Goal: Task Accomplishment & Management: Use online tool/utility

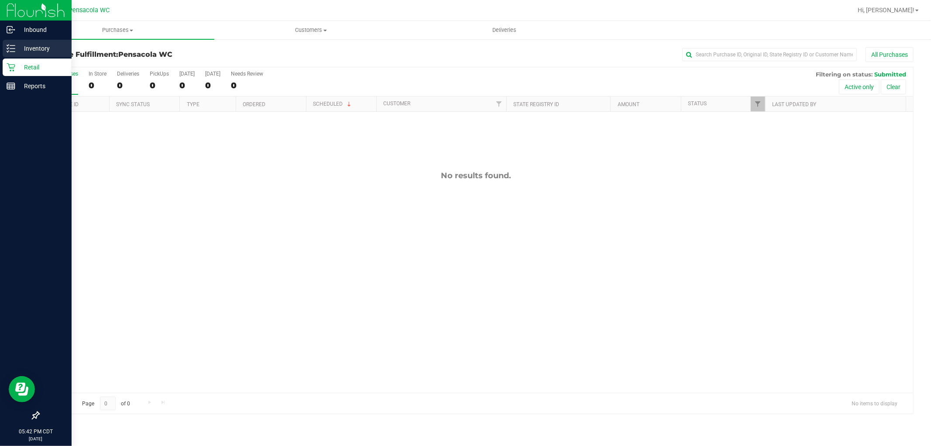
click at [13, 45] on line at bounding box center [12, 45] width 5 height 0
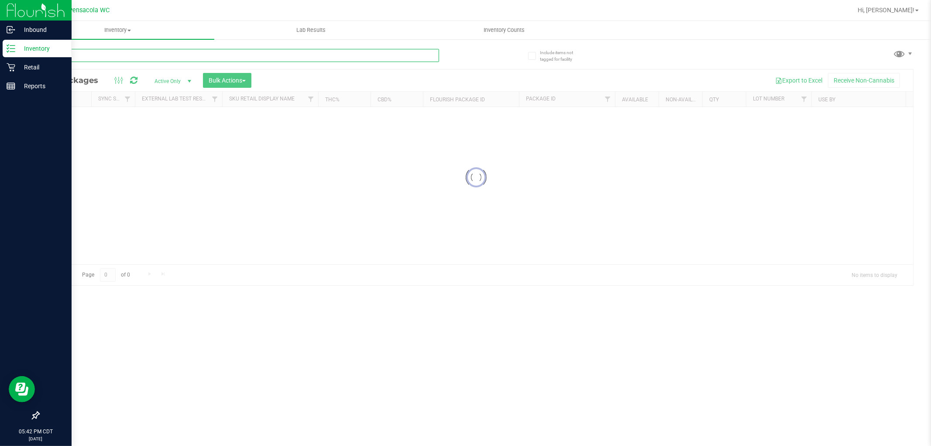
click at [103, 55] on input "text" at bounding box center [238, 55] width 401 height 13
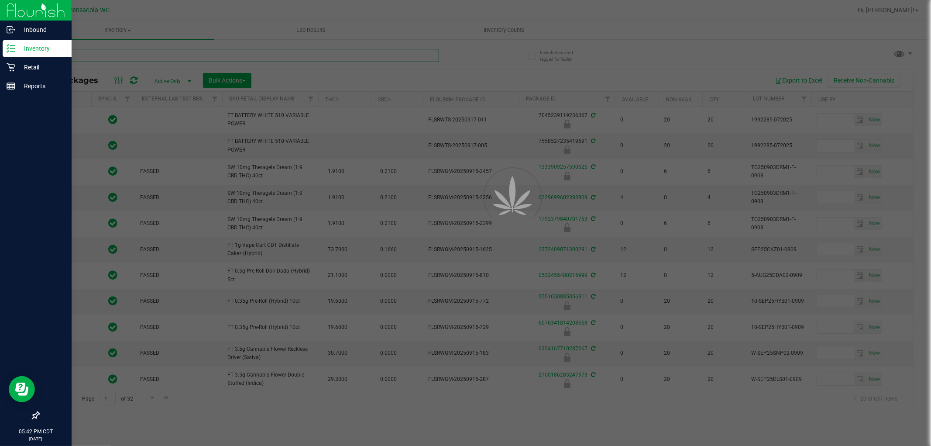
type input "ARZ"
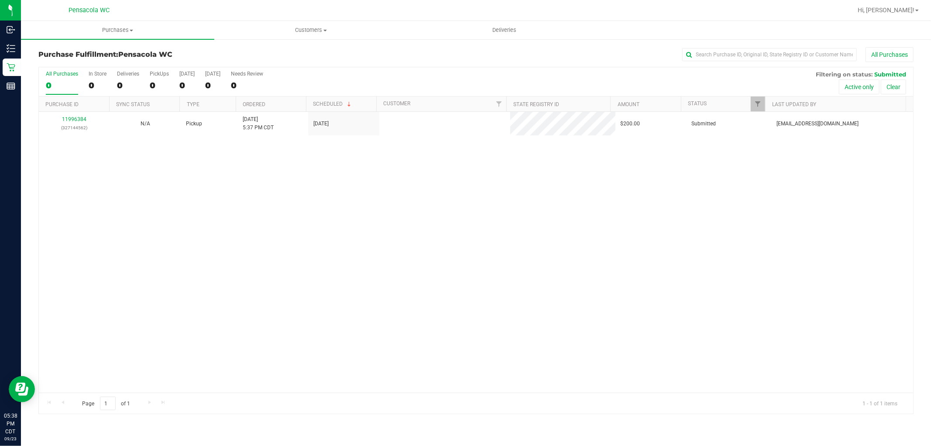
drag, startPoint x: 0, startPoint y: 0, endPoint x: 191, endPoint y: 320, distance: 372.5
click at [192, 320] on div "11996384 (327144562) N/A Pickup 9/23/2025 5:37 PM CDT 9/23/2025 $200.00 Submitt…" at bounding box center [476, 252] width 874 height 281
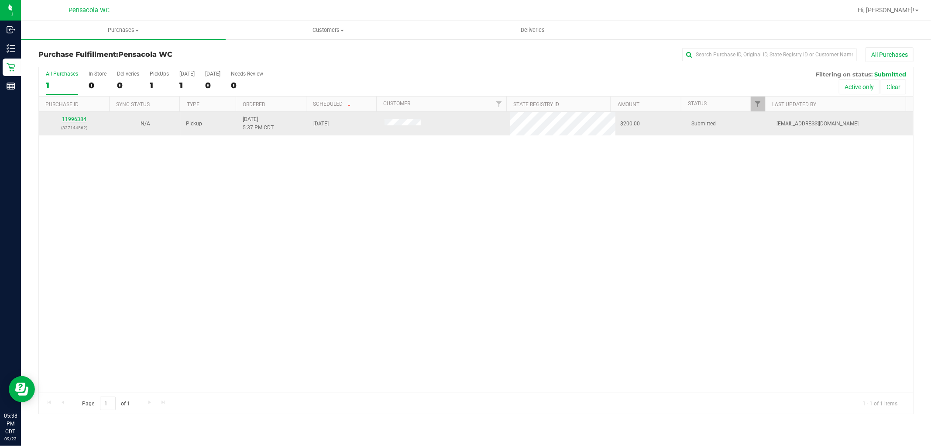
click at [70, 119] on link "11996384" at bounding box center [74, 119] width 24 height 6
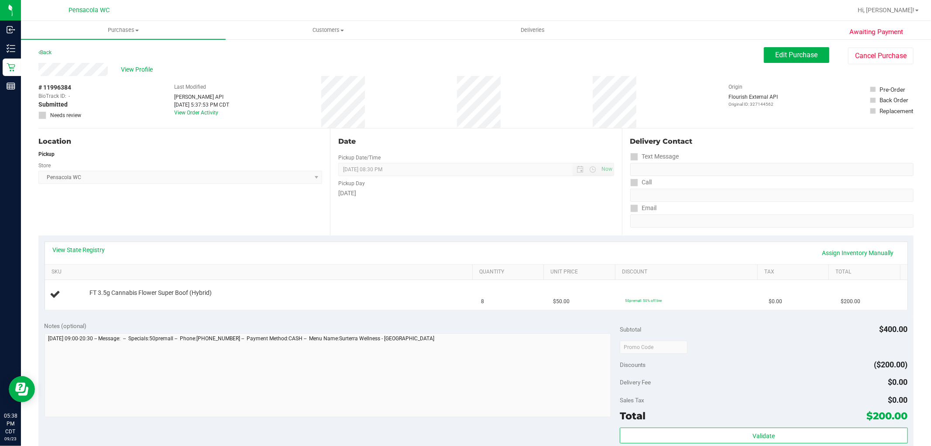
click at [227, 221] on div "Location Pickup Store Pensacola WC Select Store [PERSON_NAME][GEOGRAPHIC_DATA] …" at bounding box center [184, 181] width 292 height 107
click at [88, 256] on div "View State Registry Assign Inventory Manually" at bounding box center [476, 252] width 847 height 15
click at [88, 248] on link "View State Registry" at bounding box center [79, 249] width 52 height 9
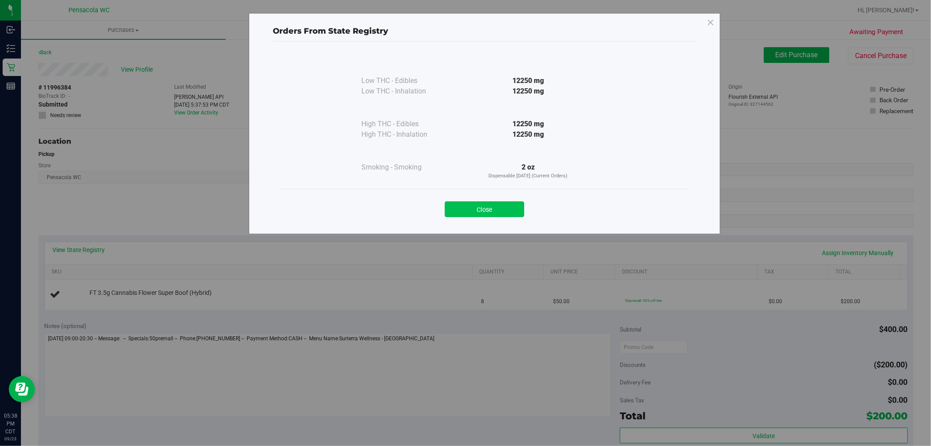
click at [503, 206] on button "Close" at bounding box center [484, 209] width 79 height 16
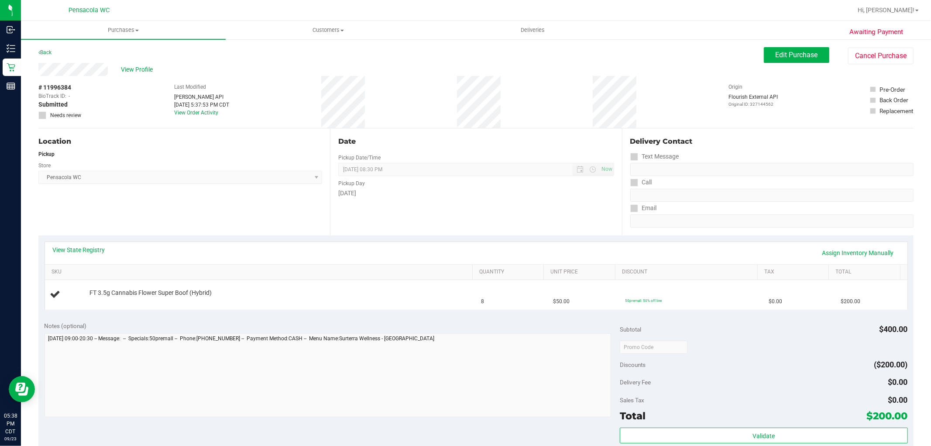
click at [150, 223] on div "Location Pickup Store Pensacola WC Select Store [PERSON_NAME][GEOGRAPHIC_DATA] …" at bounding box center [184, 181] width 292 height 107
click at [193, 229] on div "Location Pickup Store Pensacola WC Select Store [PERSON_NAME][GEOGRAPHIC_DATA] …" at bounding box center [184, 181] width 292 height 107
click at [86, 205] on div "Location Pickup Store Pensacola WC Select Store [PERSON_NAME][GEOGRAPHIC_DATA] …" at bounding box center [184, 181] width 292 height 107
click at [228, 223] on div "Location Pickup Store Pensacola WC Select Store [PERSON_NAME][GEOGRAPHIC_DATA] …" at bounding box center [184, 181] width 292 height 107
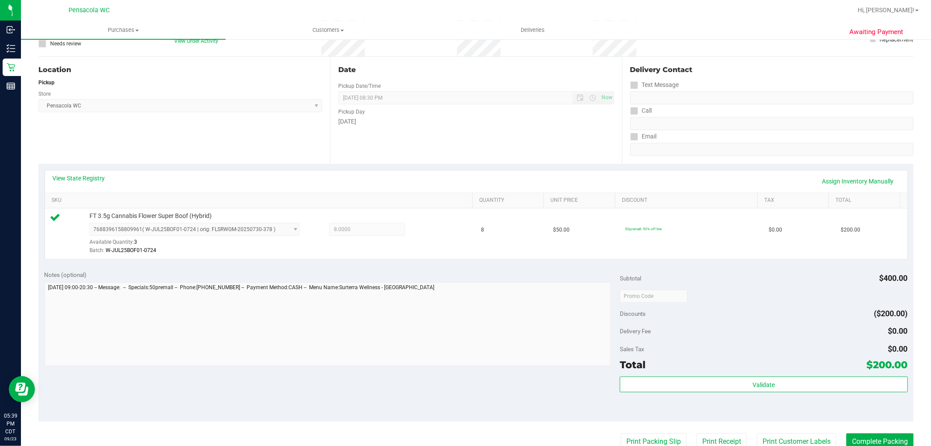
scroll to position [194, 0]
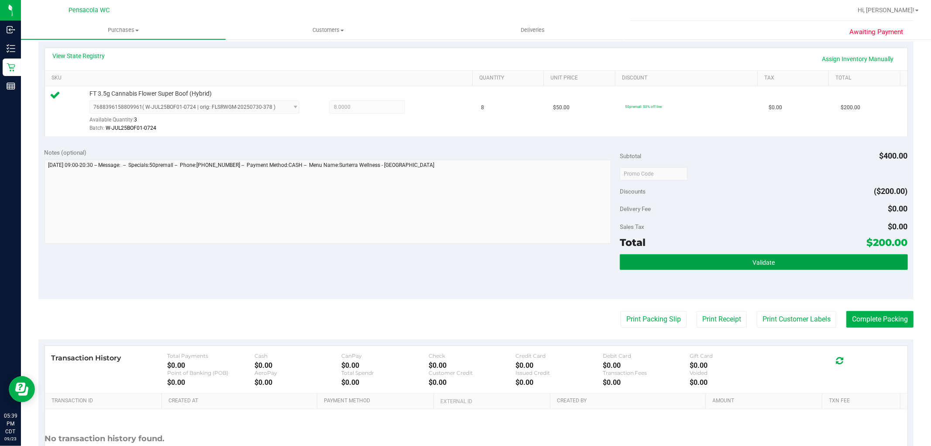
click at [691, 263] on button "Validate" at bounding box center [764, 262] width 288 height 16
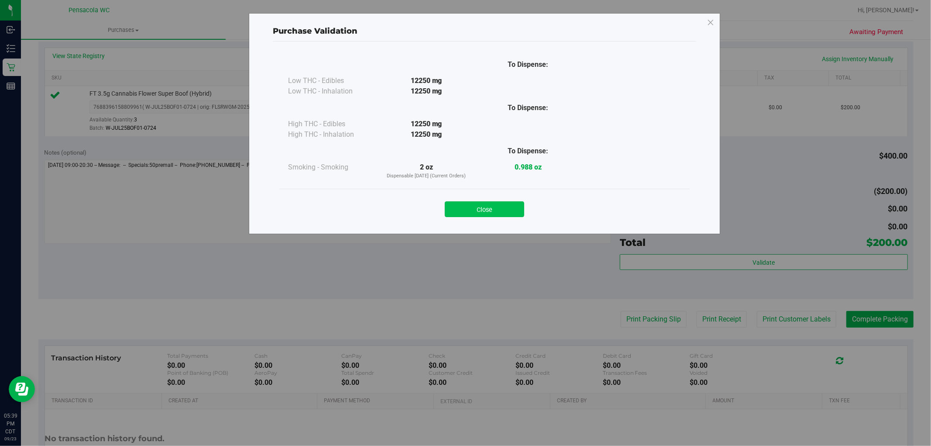
click at [468, 209] on button "Close" at bounding box center [484, 209] width 79 height 16
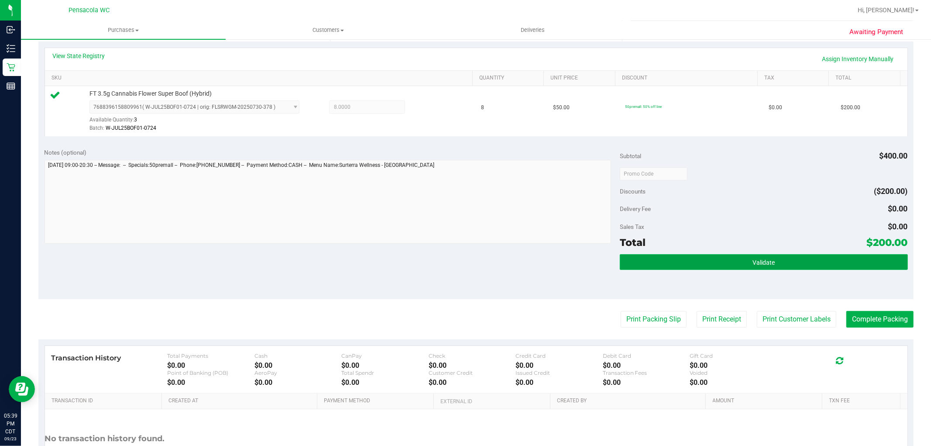
drag, startPoint x: 650, startPoint y: 255, endPoint x: 643, endPoint y: 258, distance: 7.9
click at [651, 255] on button "Validate" at bounding box center [764, 262] width 288 height 16
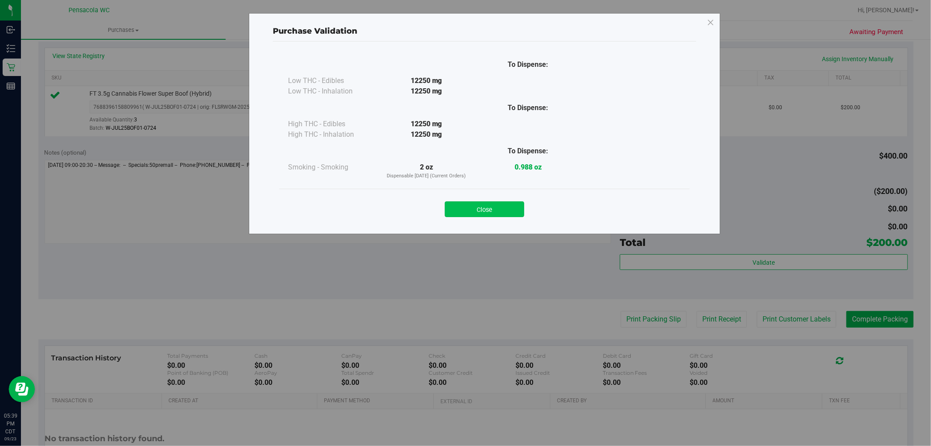
click at [461, 206] on button "Close" at bounding box center [484, 209] width 79 height 16
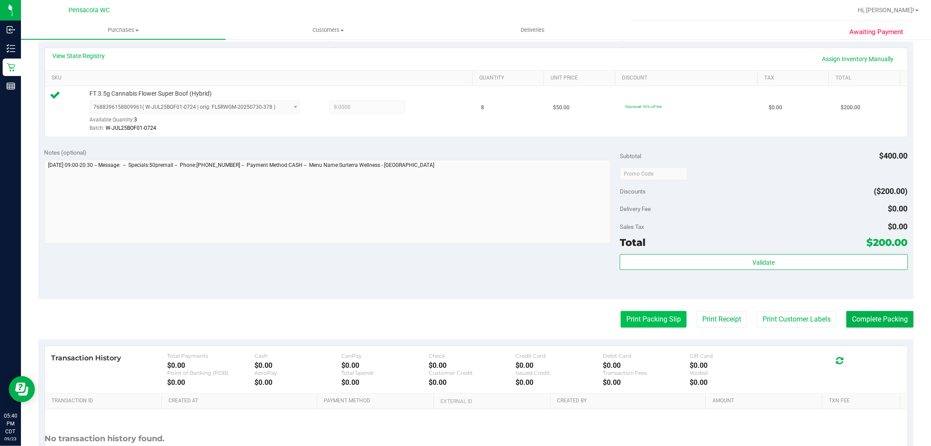
click at [666, 314] on button "Print Packing Slip" at bounding box center [654, 319] width 66 height 17
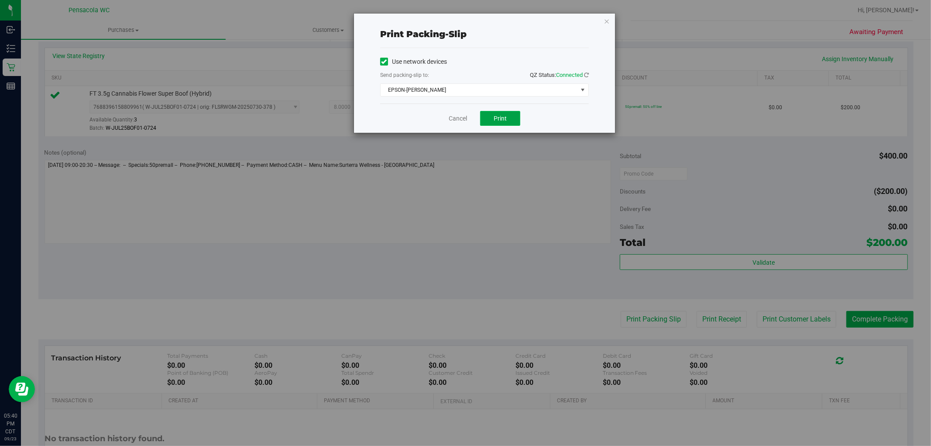
drag, startPoint x: 492, startPoint y: 123, endPoint x: 496, endPoint y: 128, distance: 6.7
click at [492, 124] on button "Print" at bounding box center [500, 118] width 40 height 15
click at [603, 23] on div "Print packing-slip Use network devices Send packing-slip to: QZ Status: Connect…" at bounding box center [484, 73] width 261 height 119
click at [608, 22] on icon "button" at bounding box center [607, 21] width 6 height 10
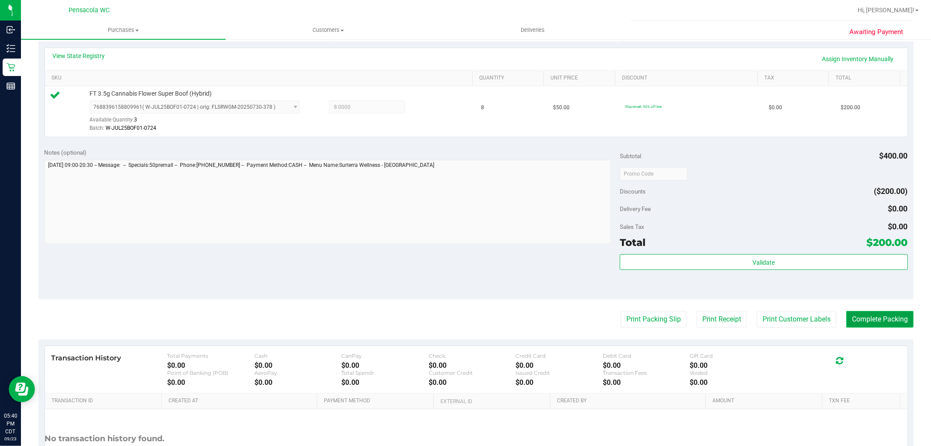
click at [864, 323] on button "Complete Packing" at bounding box center [879, 319] width 67 height 17
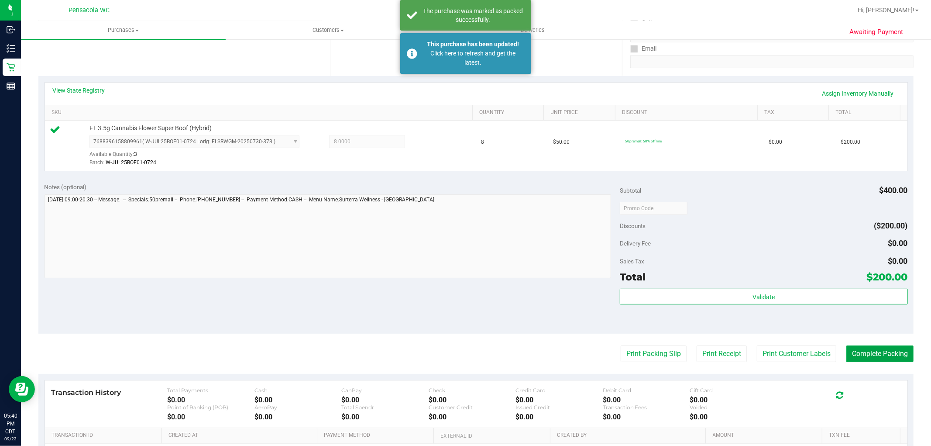
scroll to position [0, 0]
